Goal: Task Accomplishment & Management: Manage account settings

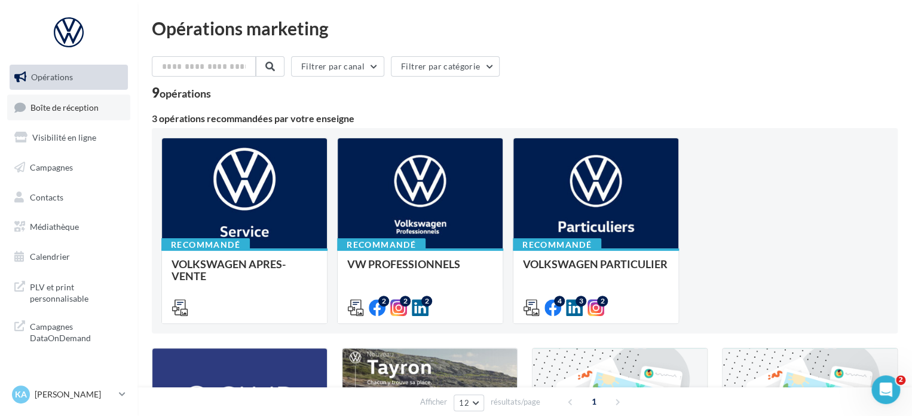
click at [84, 109] on span "Boîte de réception" at bounding box center [64, 107] width 68 height 10
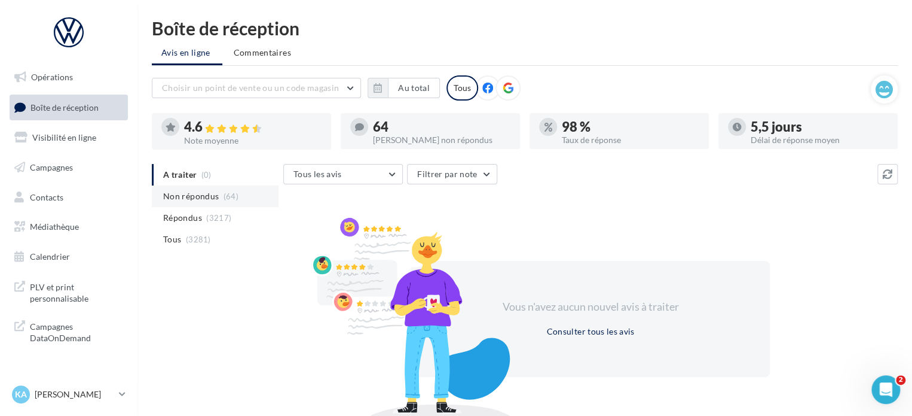
click at [206, 198] on span "Non répondus" at bounding box center [191, 196] width 56 height 12
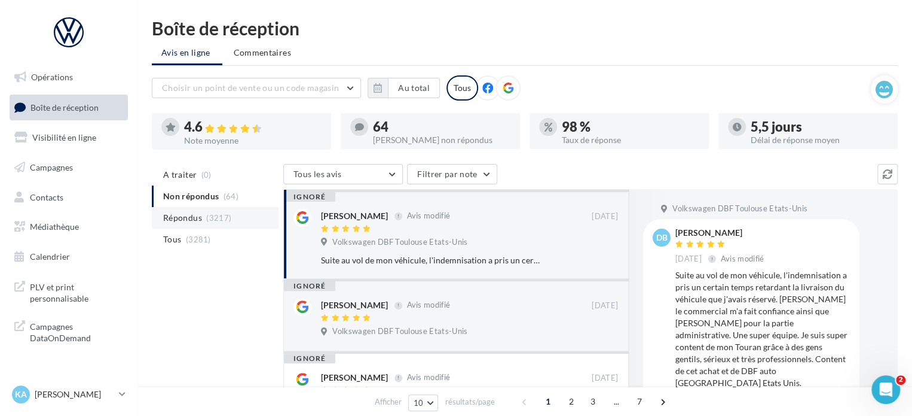
click at [199, 225] on li "Répondus (3217)" at bounding box center [215, 218] width 127 height 22
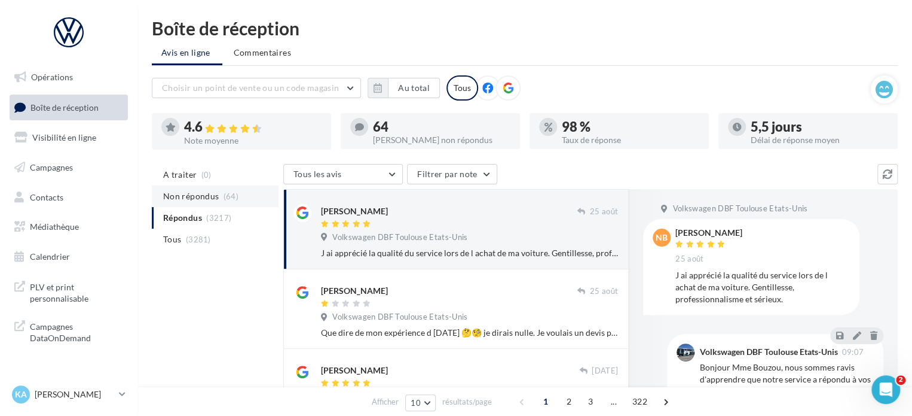
click at [212, 192] on span "Non répondus" at bounding box center [191, 196] width 56 height 12
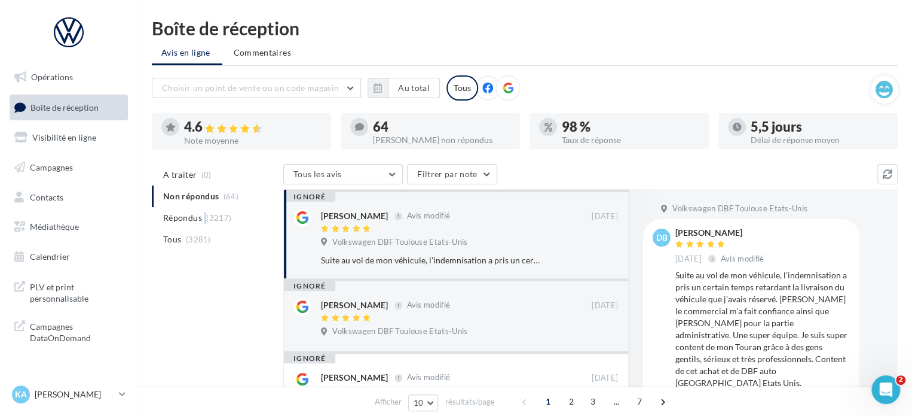
click at [204, 219] on li "Répondus (3217)" at bounding box center [215, 218] width 127 height 22
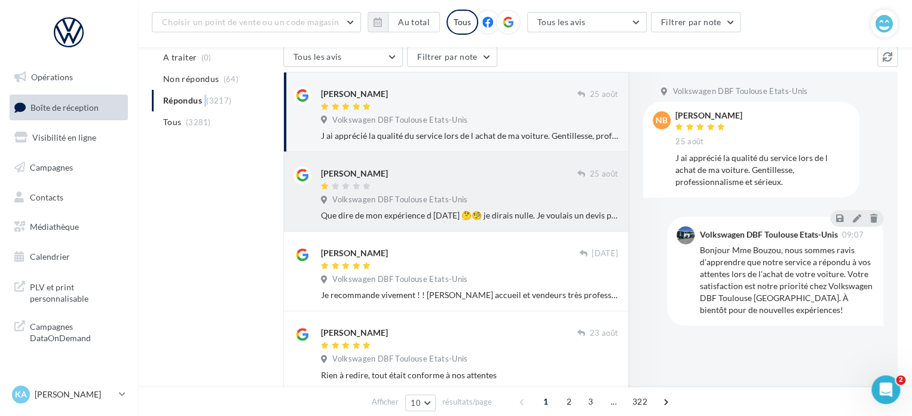
scroll to position [120, 0]
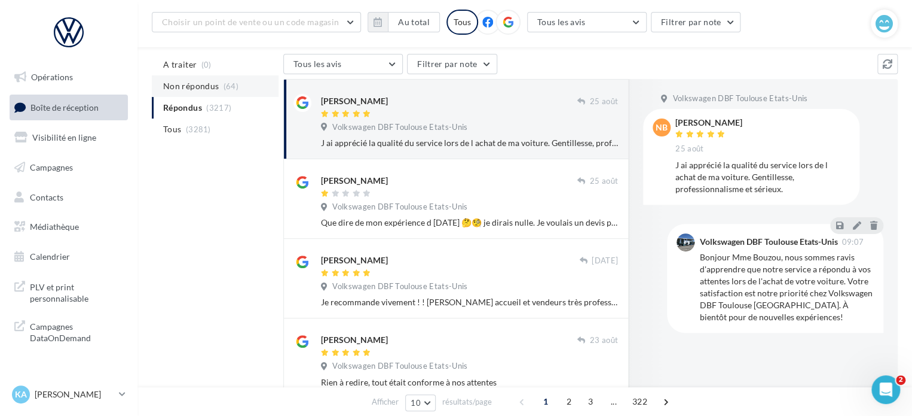
click at [182, 90] on span "Non répondus" at bounding box center [191, 86] width 56 height 12
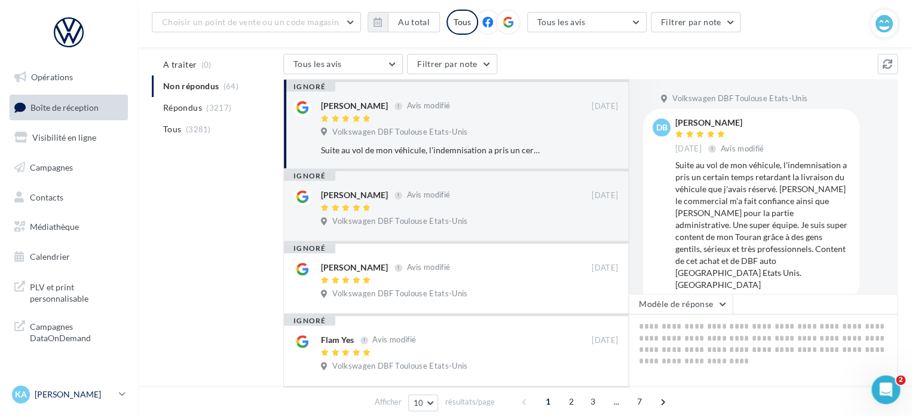
click at [97, 396] on p "[PERSON_NAME]" at bounding box center [75, 394] width 80 height 12
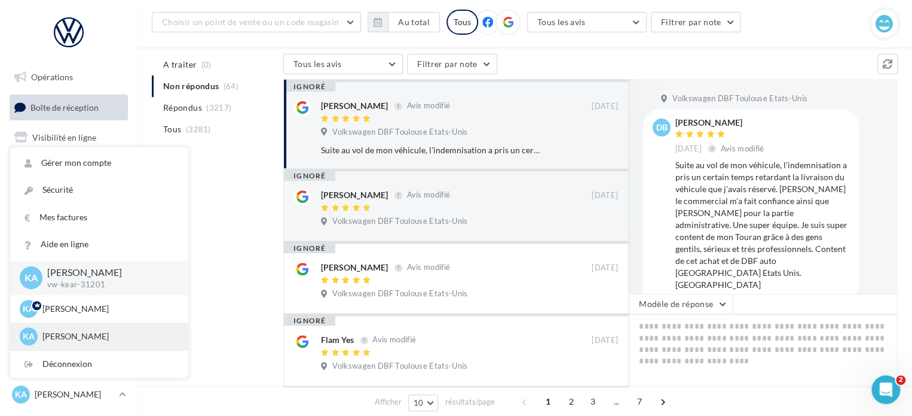
click at [104, 331] on p "[PERSON_NAME]" at bounding box center [108, 336] width 132 height 12
